Goal: Navigation & Orientation: Find specific page/section

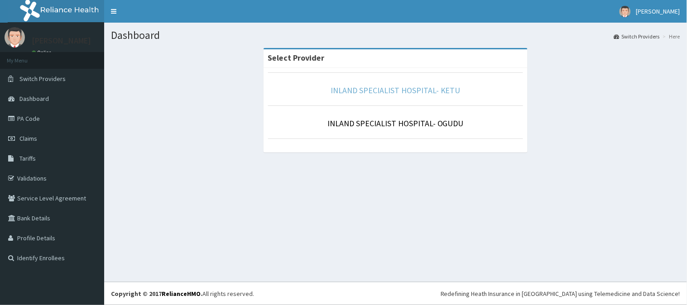
click at [432, 89] on link "INLAND SPECIALIST HOSPITAL- KETU" at bounding box center [396, 90] width 130 height 10
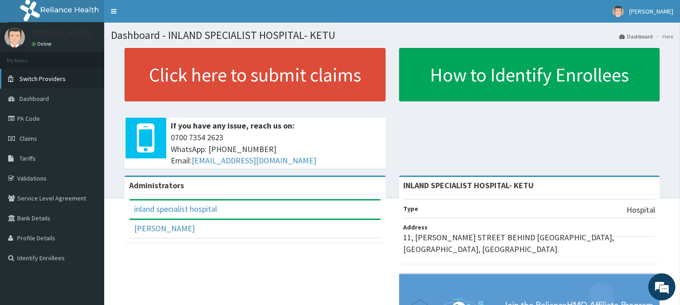
click at [39, 82] on link "Switch Providers" at bounding box center [52, 79] width 104 height 20
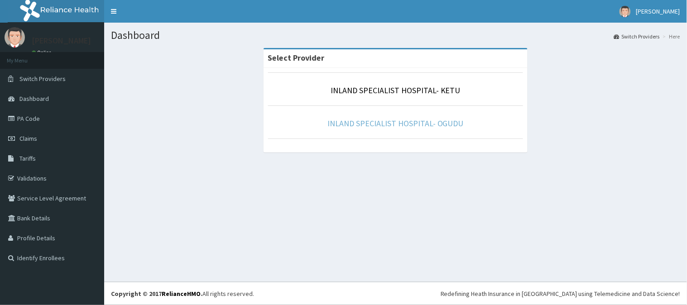
click at [360, 123] on link "INLAND SPECIALIST HOSPITAL- OGUDU" at bounding box center [396, 123] width 136 height 10
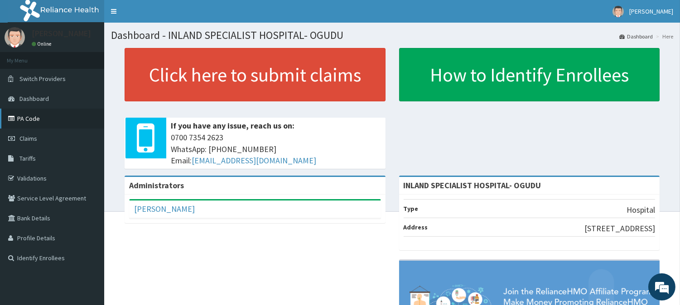
click at [32, 121] on link "PA Code" at bounding box center [52, 119] width 104 height 20
